Goal: Information Seeking & Learning: Learn about a topic

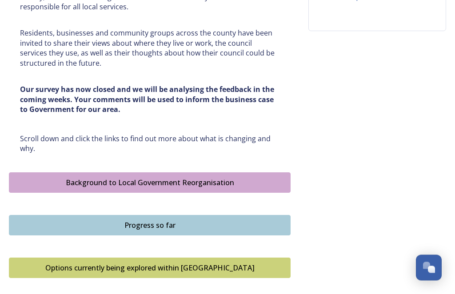
scroll to position [410, 0]
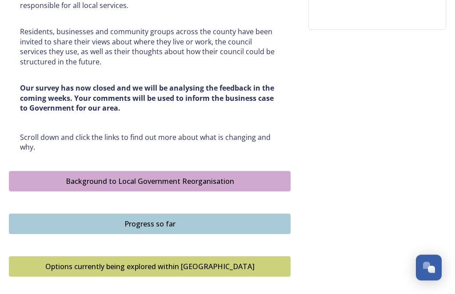
click at [232, 176] on div "Background to Local Government Reorganisation" at bounding box center [150, 181] width 272 height 11
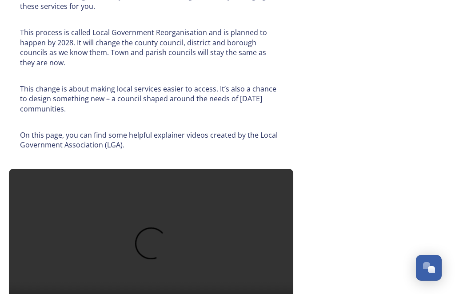
scroll to position [510, 0]
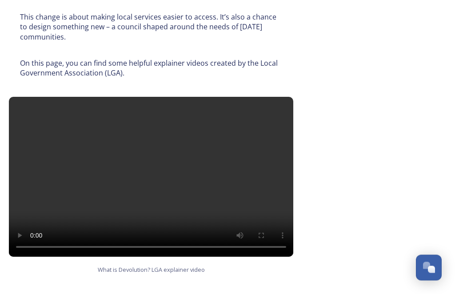
click at [312, 188] on div "Background to Local Government Reorganisation In [GEOGRAPHIC_DATA], we have a l…" at bounding box center [227, 106] width 437 height 1180
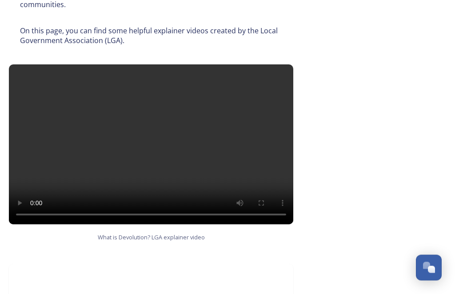
scroll to position [585, 0]
click at [159, 115] on video at bounding box center [151, 144] width 284 height 160
click at [335, 125] on div "Background to Local Government Reorganisation In [GEOGRAPHIC_DATA], we have a l…" at bounding box center [227, 74] width 437 height 1180
click at [142, 109] on video at bounding box center [151, 144] width 284 height 160
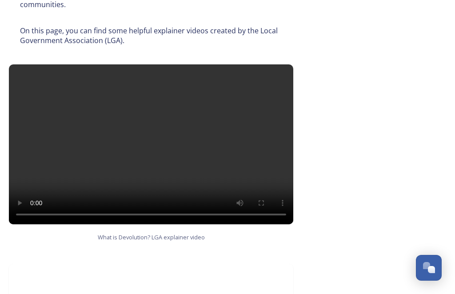
click at [341, 126] on div "Background to Local Government Reorganisation In [GEOGRAPHIC_DATA], we have a l…" at bounding box center [227, 74] width 437 height 1180
click at [338, 131] on div "Background to Local Government Reorganisation In [GEOGRAPHIC_DATA], we have a l…" at bounding box center [227, 74] width 437 height 1180
click at [337, 132] on div "Background to Local Government Reorganisation In [GEOGRAPHIC_DATA], we have a l…" at bounding box center [227, 74] width 437 height 1180
click at [317, 141] on div "Background to Local Government Reorganisation In [GEOGRAPHIC_DATA], we have a l…" at bounding box center [227, 74] width 437 height 1180
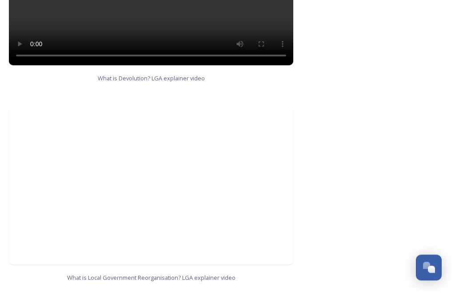
scroll to position [744, 0]
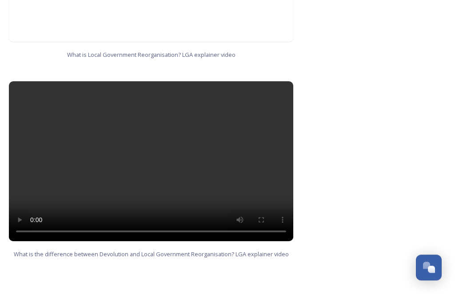
scroll to position [967, 0]
click at [150, 132] on video at bounding box center [151, 162] width 284 height 160
click at [165, 172] on video at bounding box center [151, 162] width 284 height 160
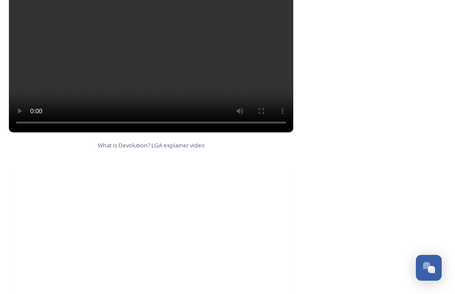
scroll to position [698, 0]
